Goal: Transaction & Acquisition: Purchase product/service

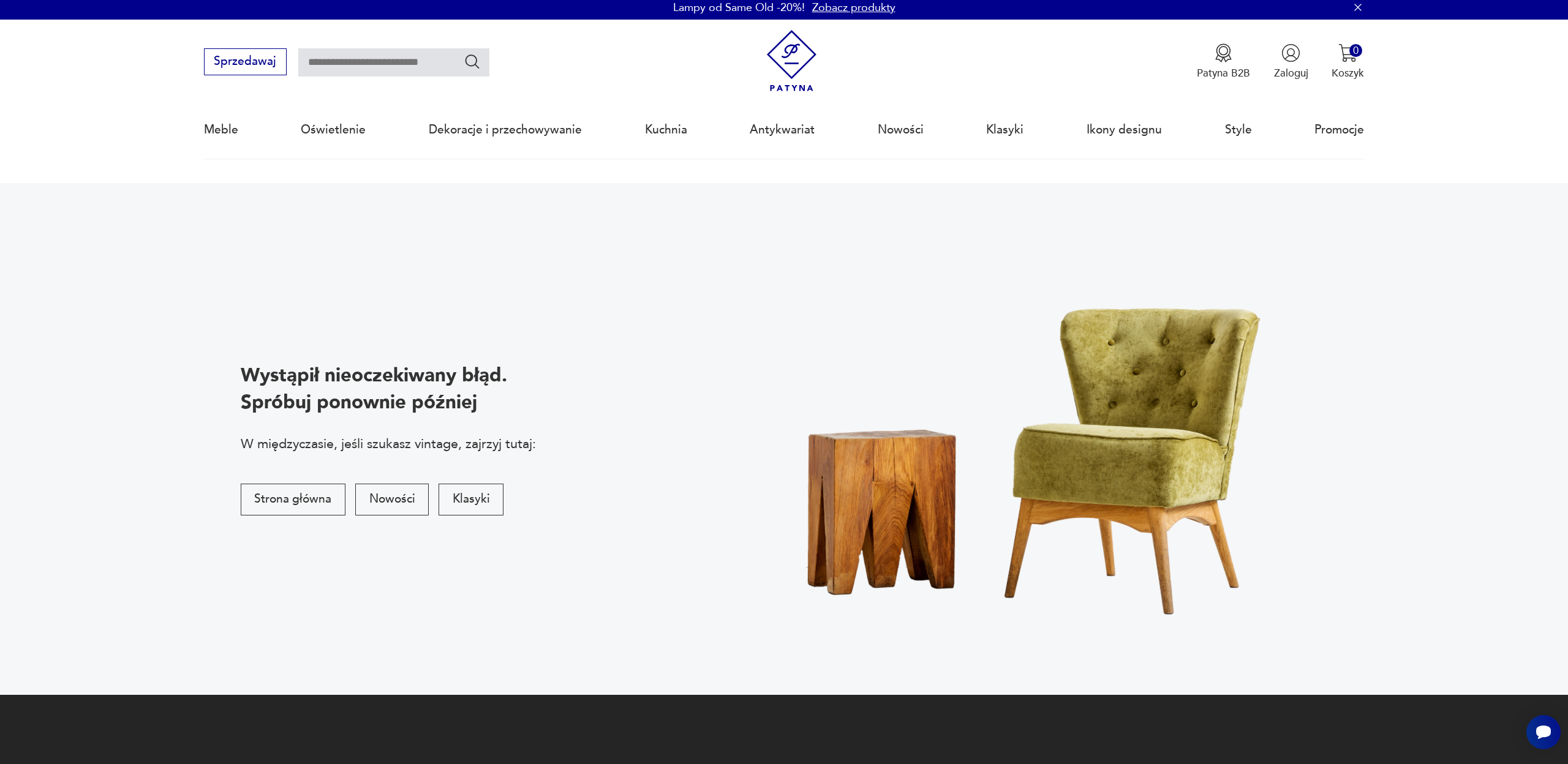
scroll to position [3, 0]
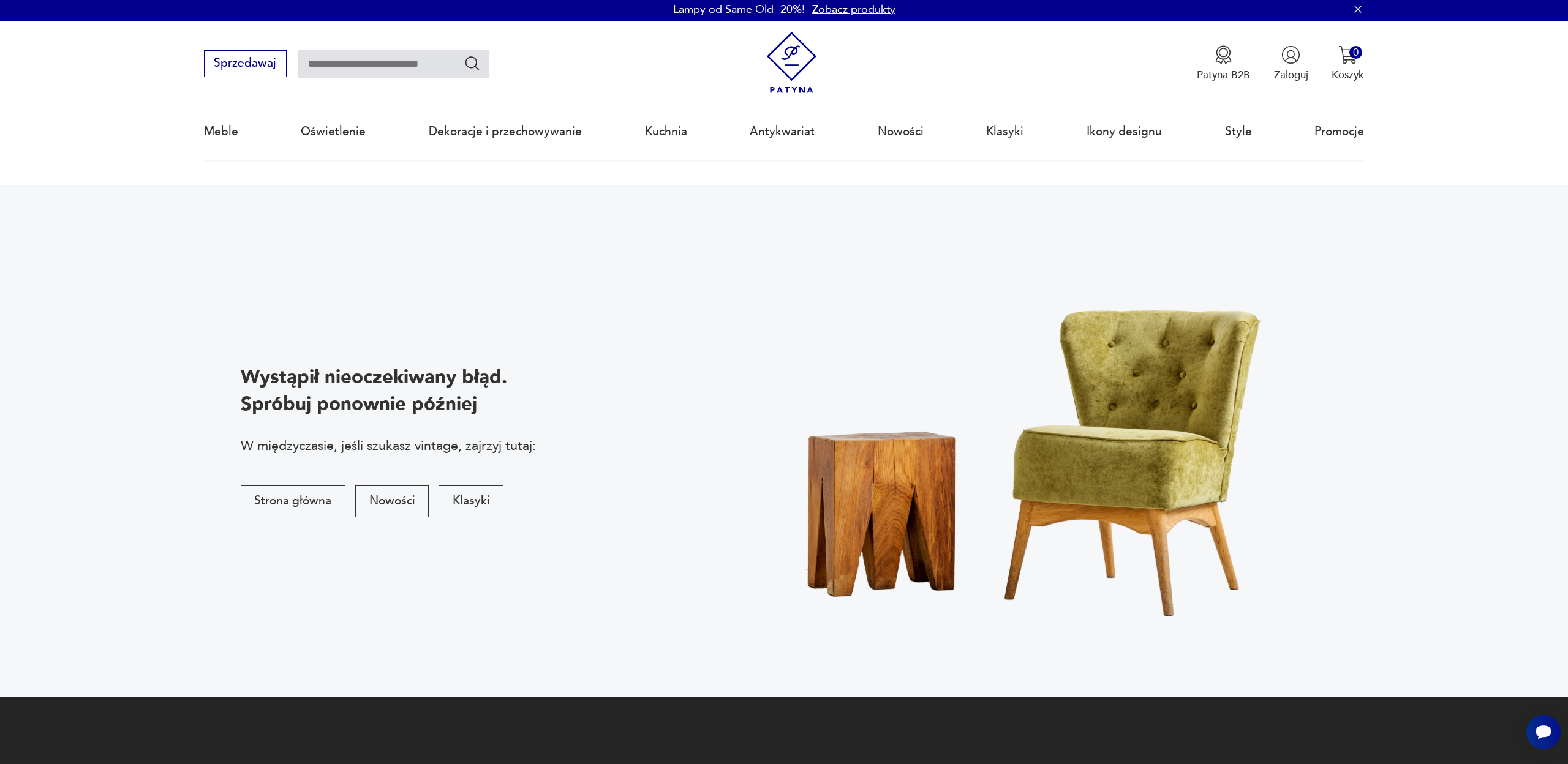
click at [330, 66] on input "text" at bounding box center [393, 64] width 191 height 28
type input "*****"
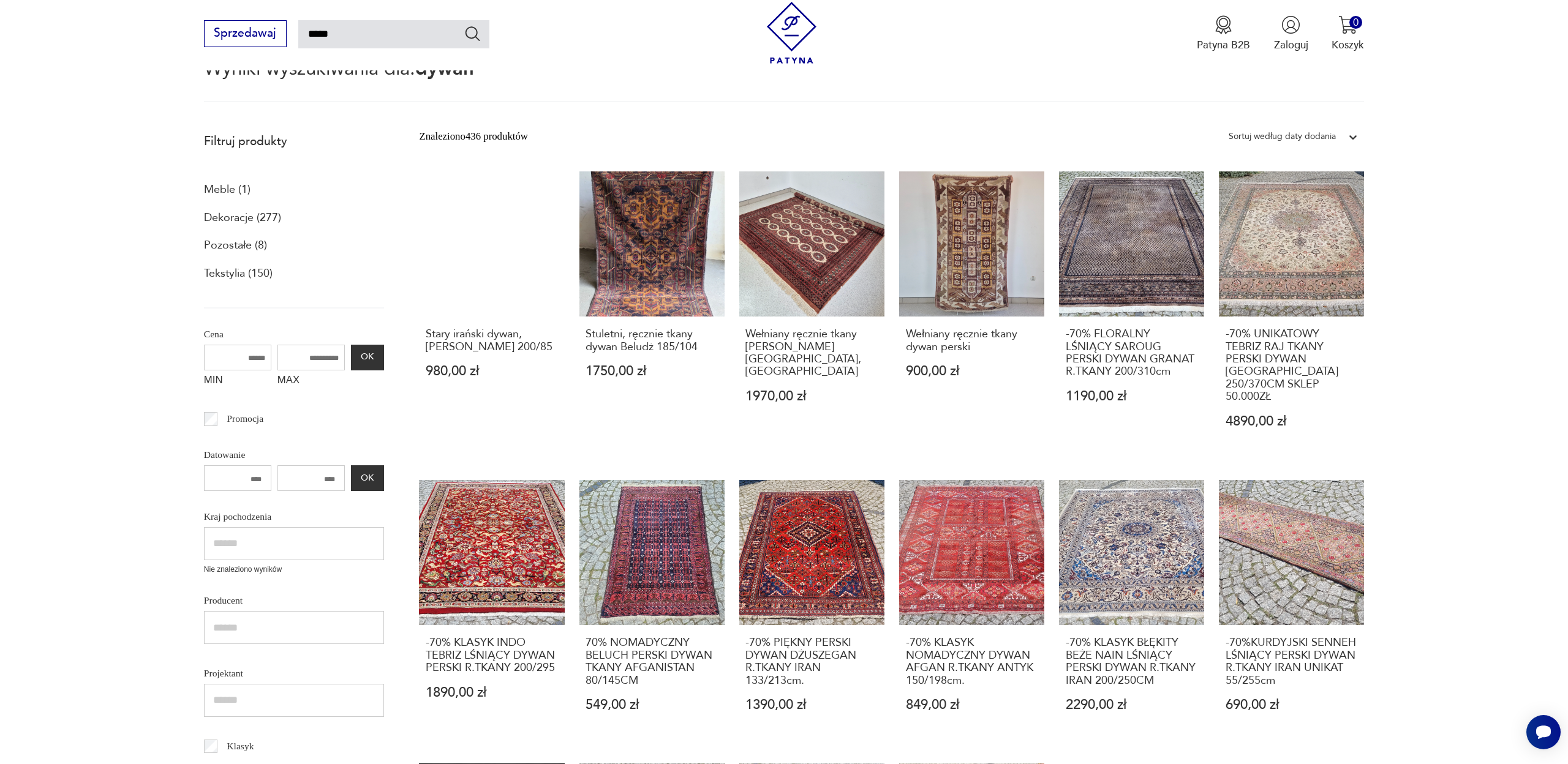
scroll to position [129, 0]
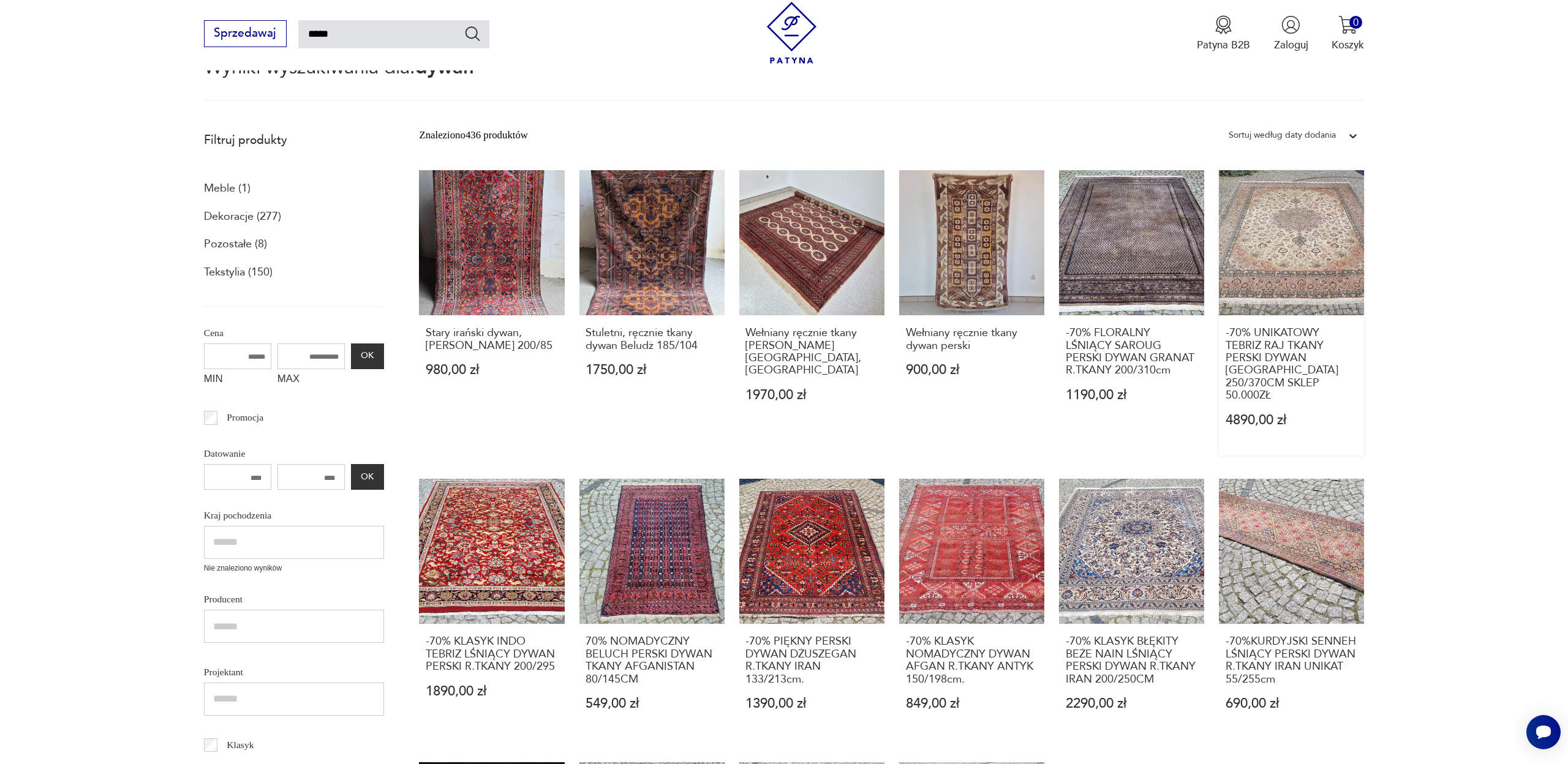
click at [1293, 257] on link "-70% UNIKATOWY TEBRIZ RAJ TKANY PERSKI DYWAN [GEOGRAPHIC_DATA] 250/370CM SKLEP …" at bounding box center [1291, 312] width 145 height 285
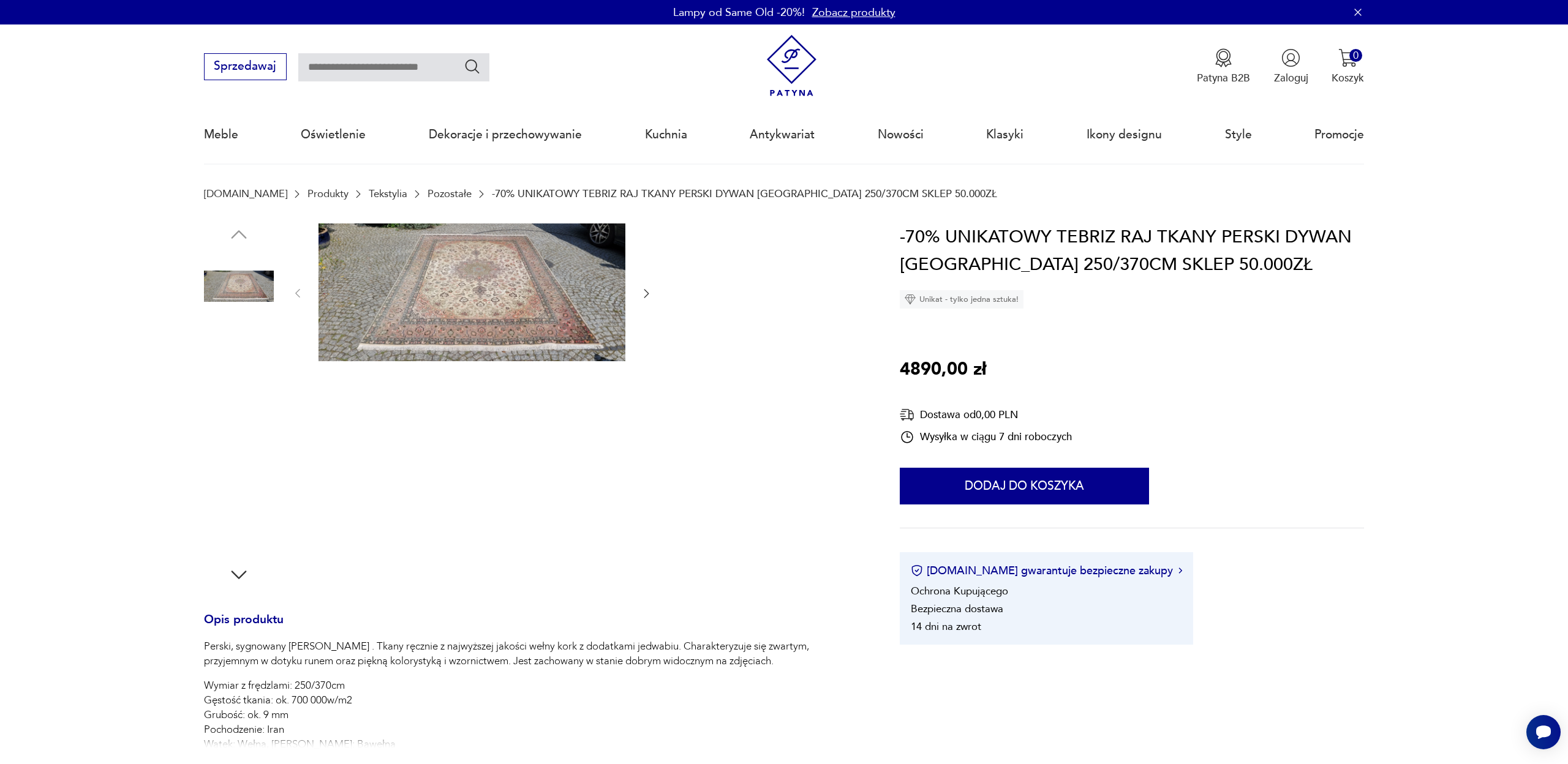
click at [515, 307] on img at bounding box center [472, 292] width 307 height 139
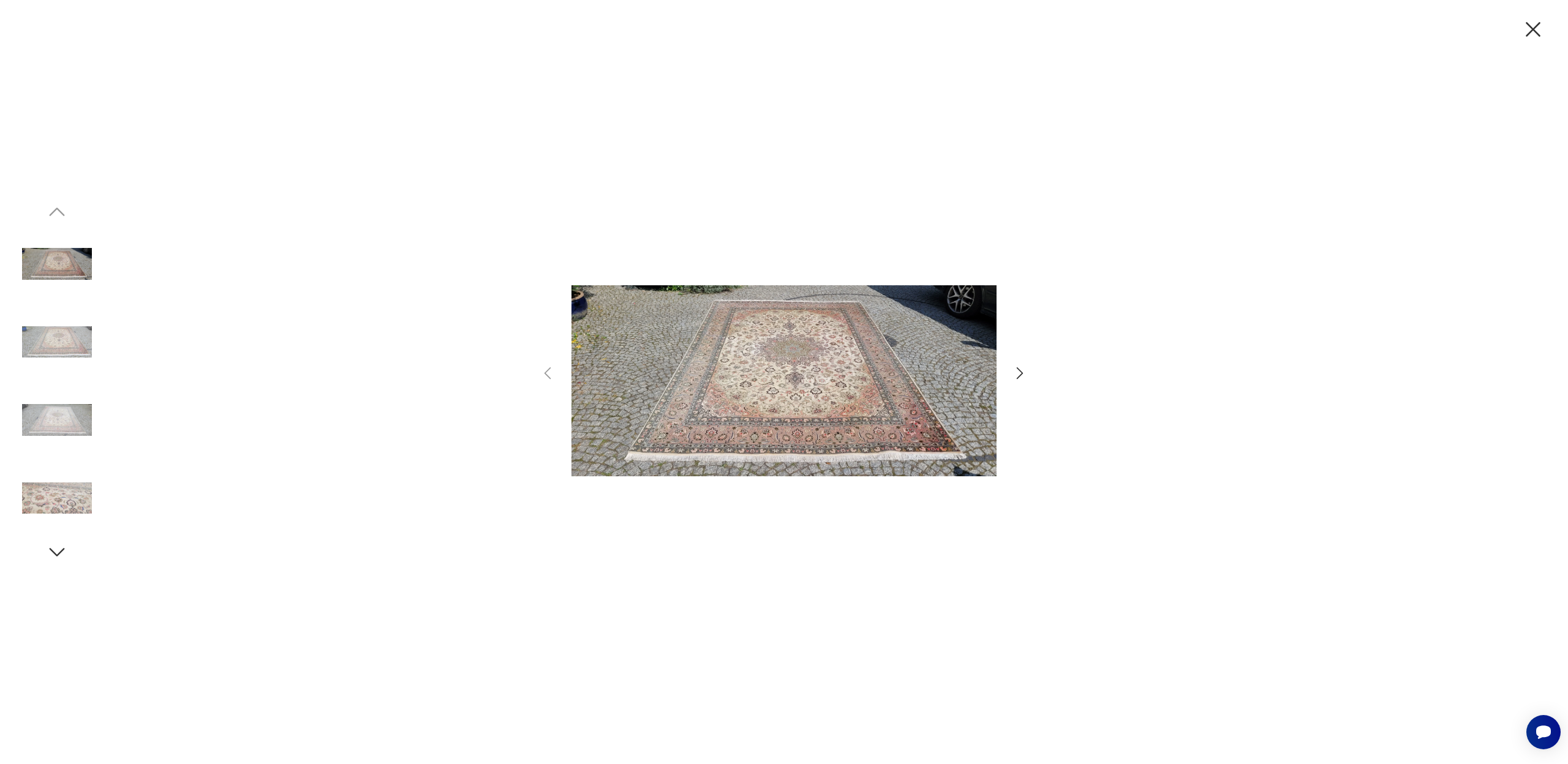
click at [1527, 28] on icon "button" at bounding box center [1533, 29] width 26 height 26
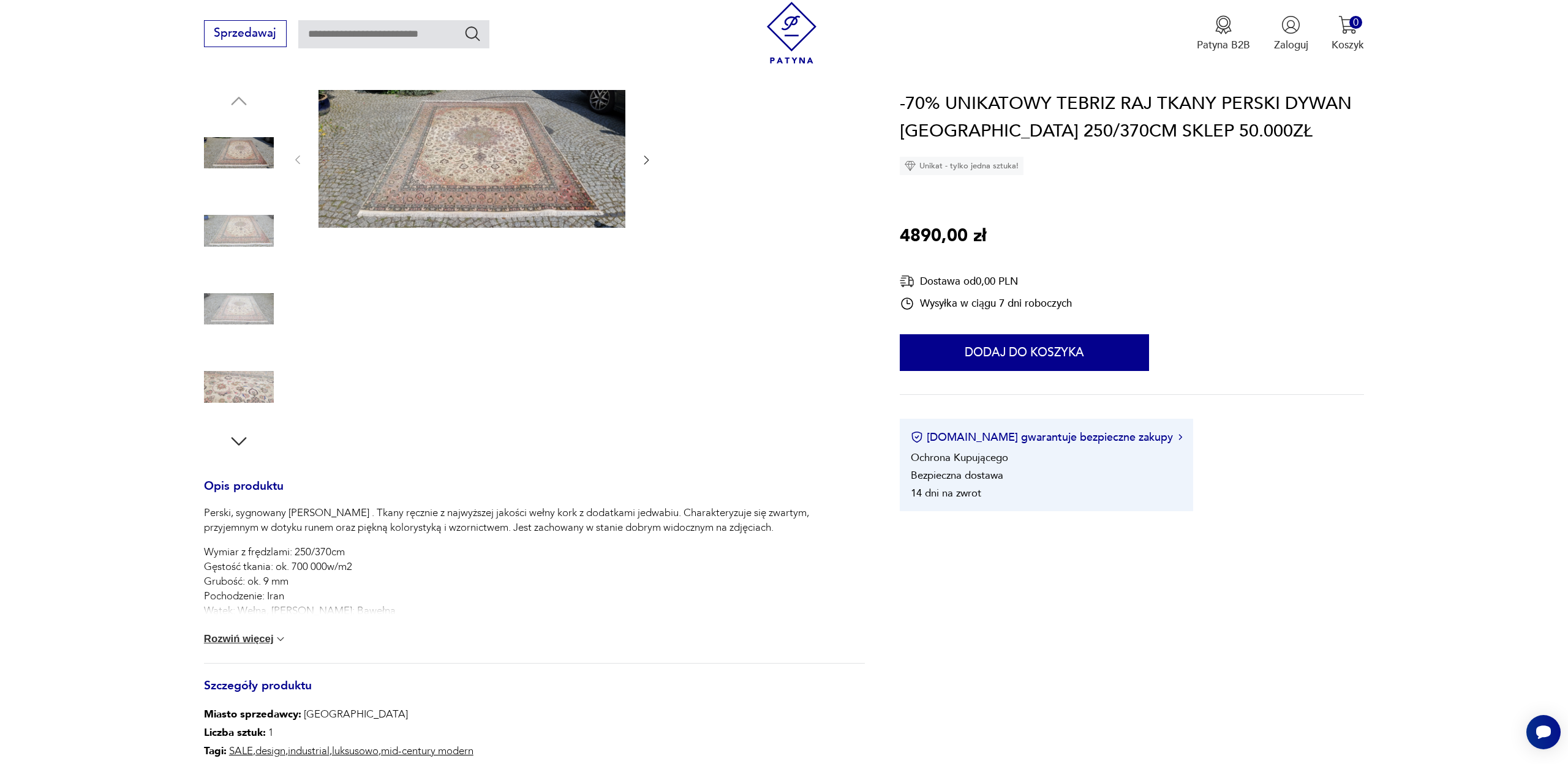
scroll to position [137, 0]
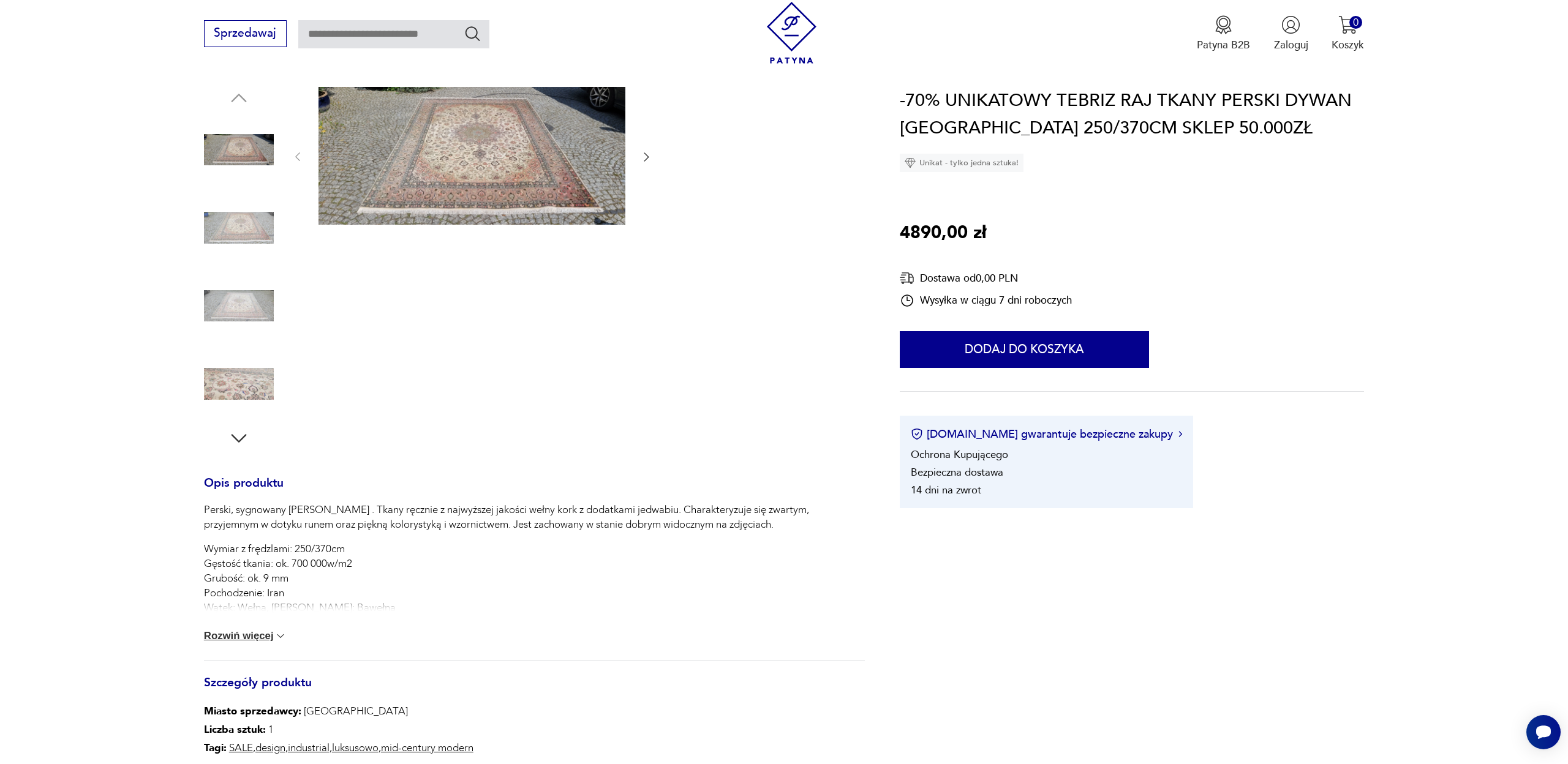
click at [257, 635] on button "Rozwiń więcej" at bounding box center [245, 637] width 83 height 13
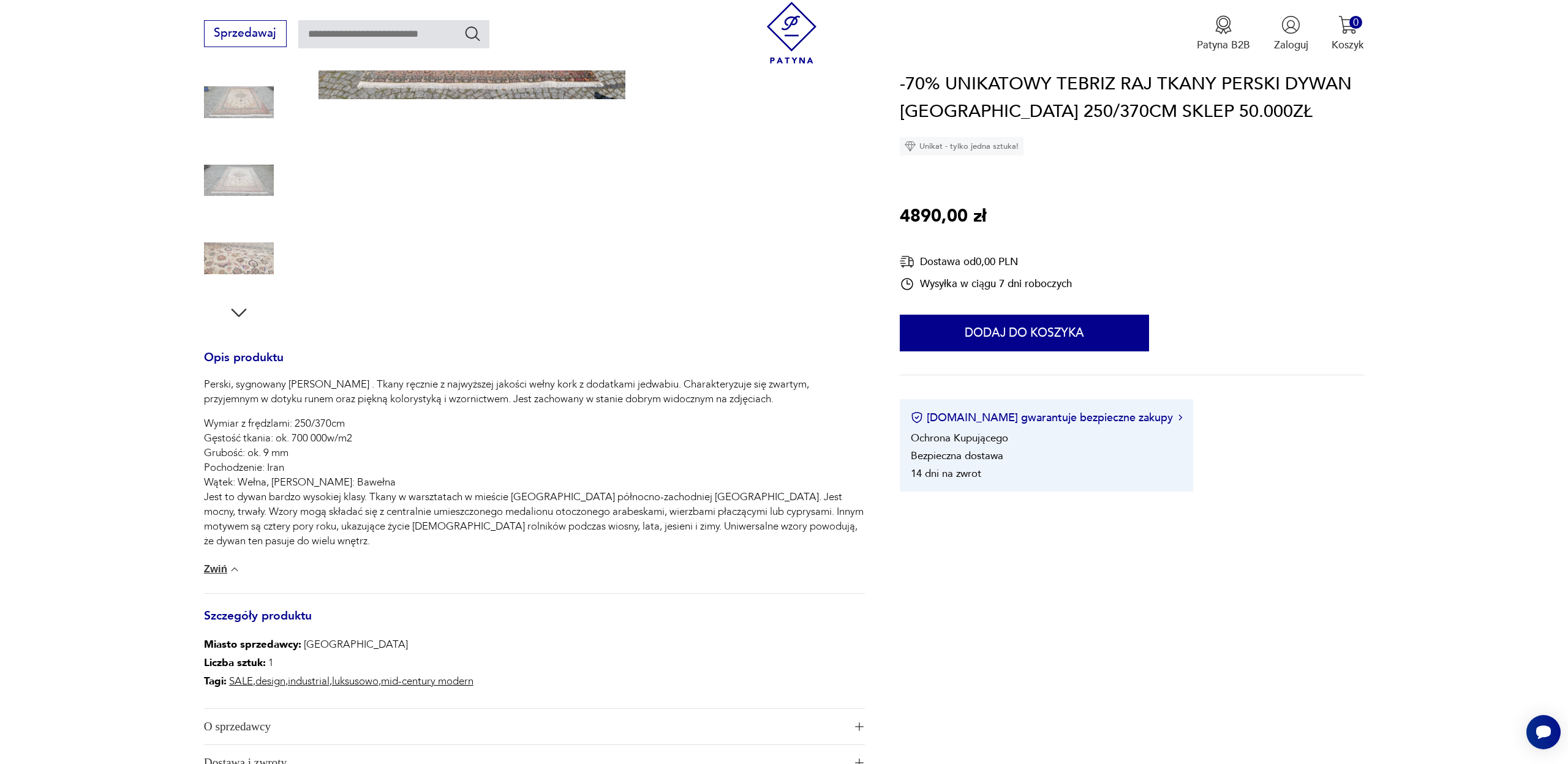
scroll to position [0, 0]
